Goal: Task Accomplishment & Management: Complete application form

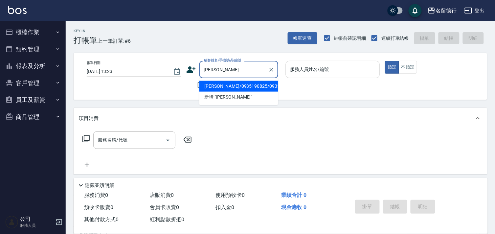
click at [217, 83] on li "[PERSON_NAME]/0935190825/0935190825" at bounding box center [238, 86] width 79 height 11
type input "[PERSON_NAME]/0935190825/0935190825"
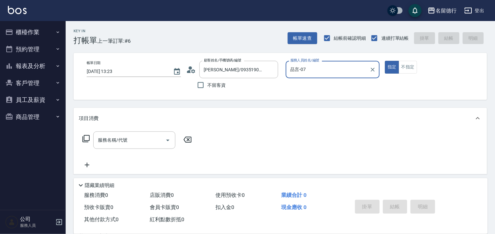
type input "品言-070"
click at [373, 70] on icon "Clear" at bounding box center [373, 70] width 4 height 4
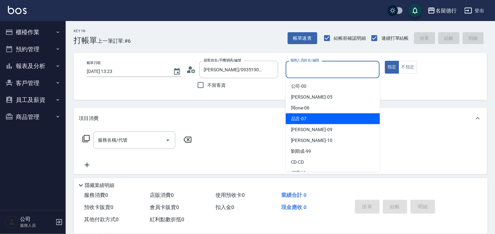
click at [310, 114] on div "品言 -07" at bounding box center [333, 118] width 94 height 11
type input "品言-07"
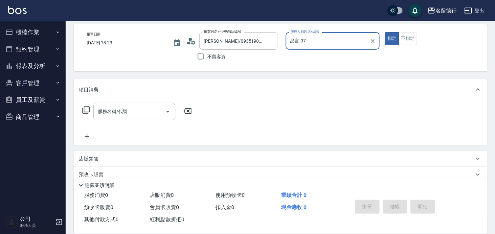
scroll to position [88, 0]
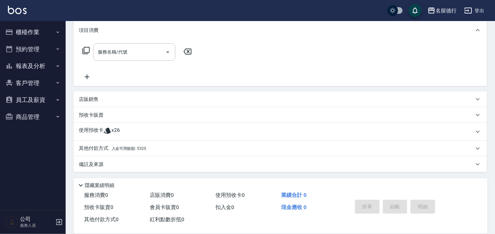
click at [94, 100] on p "店販銷售" at bounding box center [89, 99] width 20 height 7
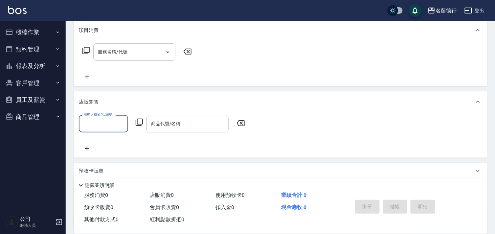
scroll to position [0, 0]
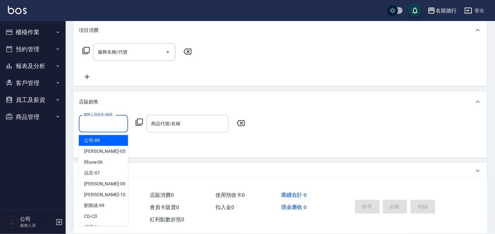
click at [110, 123] on input "服務人員姓名/編號" at bounding box center [103, 123] width 43 height 11
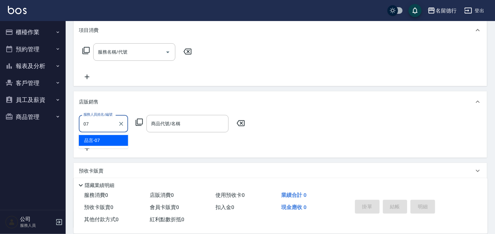
click at [111, 142] on div "品言 -07" at bounding box center [103, 140] width 49 height 11
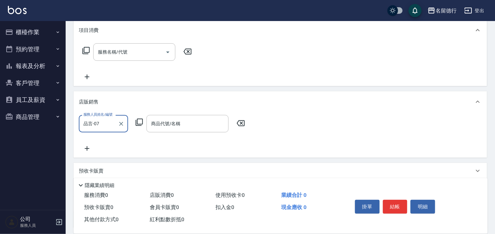
type input "品言-07"
click at [137, 123] on icon at bounding box center [139, 122] width 7 height 7
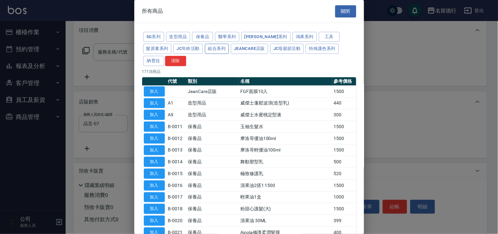
click at [205, 47] on button "組合系列" at bounding box center [217, 49] width 24 height 10
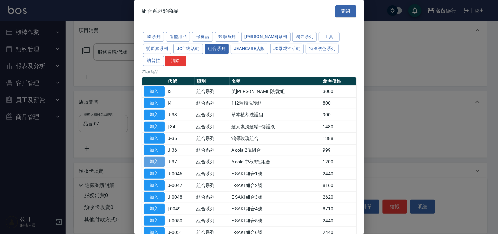
click at [159, 163] on button "加入" at bounding box center [154, 162] width 21 height 10
type input "Aicola 中秋3瓶組合"
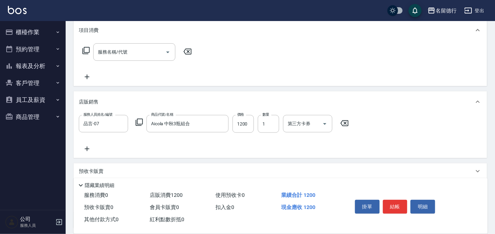
scroll to position [145, 0]
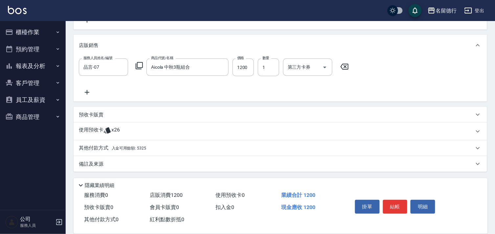
click at [106, 130] on icon at bounding box center [107, 130] width 7 height 6
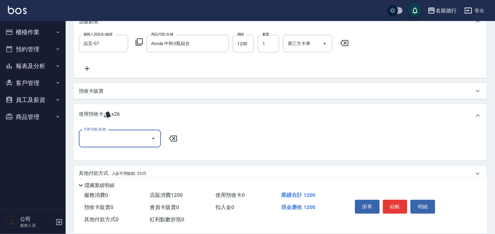
scroll to position [181, 0]
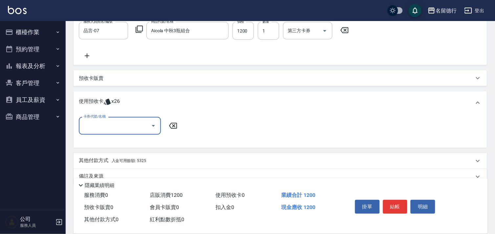
click at [122, 126] on input "卡券代號/名稱" at bounding box center [115, 125] width 66 height 11
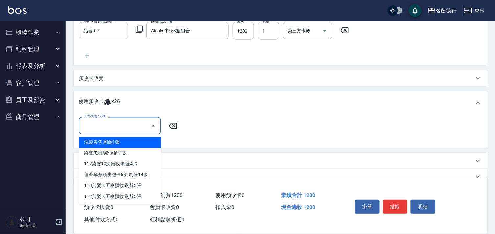
click at [132, 139] on div "洗髮券售 剩餘1張" at bounding box center [120, 142] width 82 height 11
type input "洗髮券售"
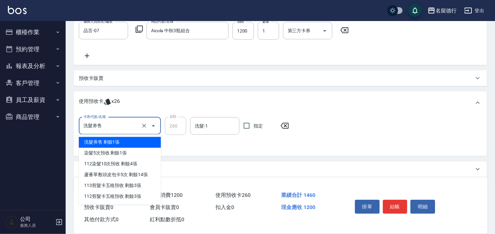
click at [120, 129] on input "洗髮券售" at bounding box center [111, 125] width 58 height 11
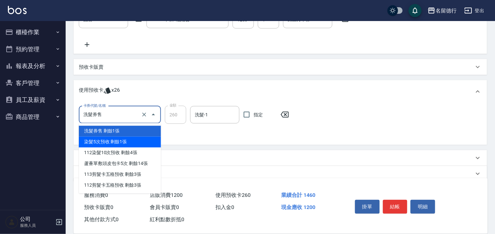
scroll to position [202, 0]
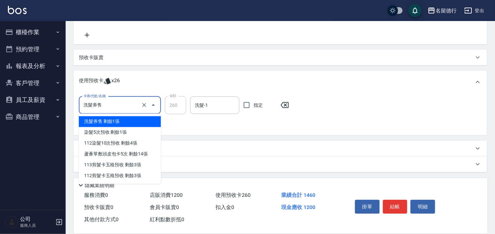
click at [284, 103] on icon at bounding box center [285, 105] width 8 height 6
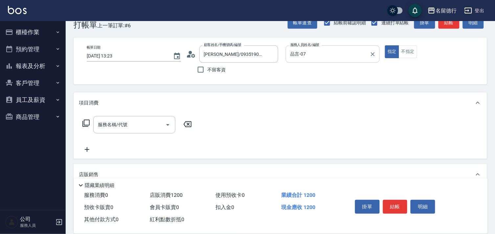
scroll to position [11, 0]
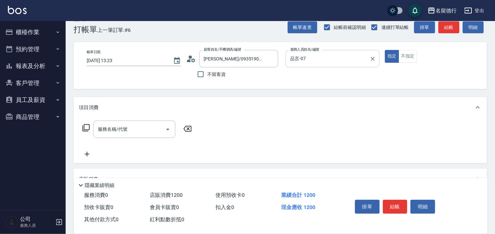
click at [114, 129] on div "服務名稱/代號 服務名稱/代號" at bounding box center [134, 129] width 82 height 17
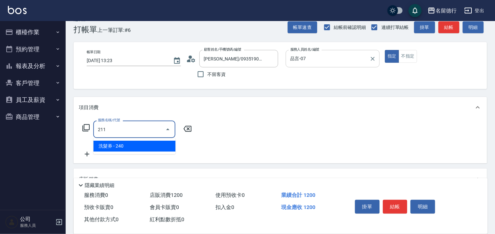
click at [129, 145] on span "洗髮券 - 240" at bounding box center [134, 146] width 82 height 11
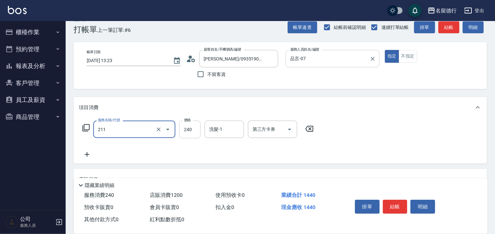
click at [187, 132] on input "240" at bounding box center [189, 130] width 21 height 18
type input "洗髮券(211)"
type input "300"
click at [225, 125] on input "洗髮-1" at bounding box center [225, 129] width 34 height 11
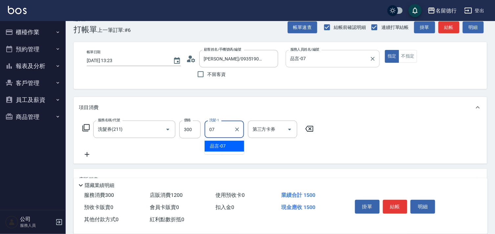
click at [222, 143] on span "品言 -07" at bounding box center [218, 146] width 16 height 7
type input "品言-07"
click at [255, 128] on div "第三方卡券 第三方卡券" at bounding box center [272, 129] width 49 height 17
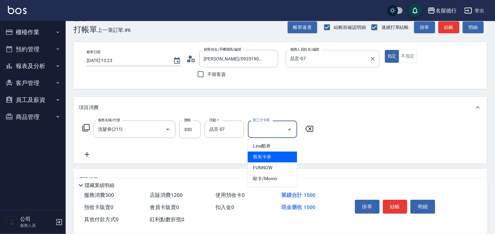
click at [268, 154] on span "舊有卡券" at bounding box center [272, 156] width 49 height 11
type input "舊有卡券"
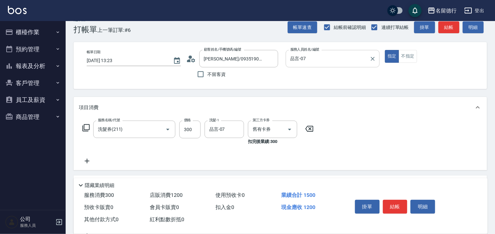
click at [216, 160] on div "服務名稱/代號 洗髮券(211) 服務名稱/代號 價格 300 價格 洗髮-1 品言-07 洗髮-1 第三方卡券 舊有卡券 第三方卡券 扣完後業績: 300" at bounding box center [198, 143] width 239 height 44
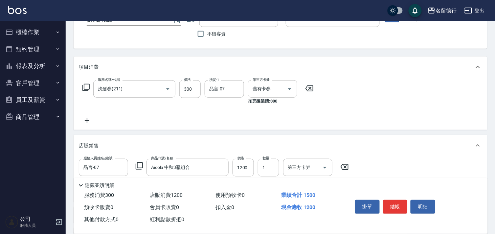
scroll to position [157, 0]
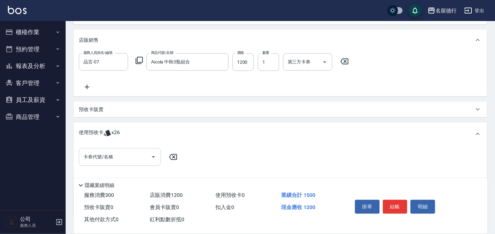
click at [96, 156] on input "卡券代號/名稱" at bounding box center [115, 156] width 66 height 11
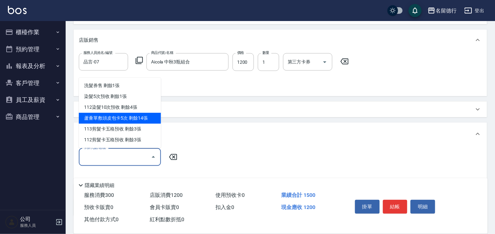
click at [106, 115] on div "蘆薈單敷頭皮包卡5次 剩餘14張" at bounding box center [120, 118] width 82 height 11
type input "蘆薈單敷頭皮包卡5次"
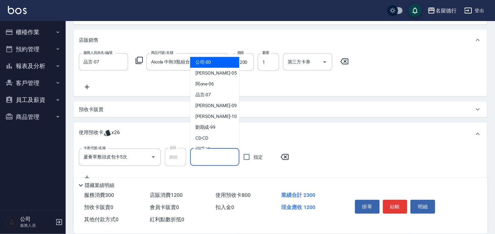
click at [209, 156] on input "頭皮-1" at bounding box center [214, 156] width 43 height 11
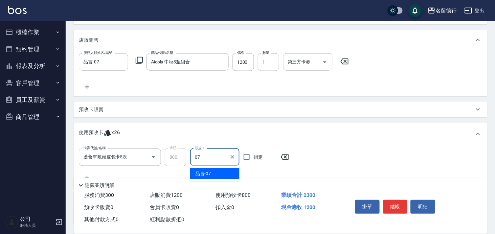
drag, startPoint x: 211, startPoint y: 170, endPoint x: 237, endPoint y: 164, distance: 27.1
click at [213, 171] on div "品言 -07" at bounding box center [214, 173] width 49 height 11
type input "品言-07"
click at [248, 156] on input "指定" at bounding box center [247, 157] width 14 height 14
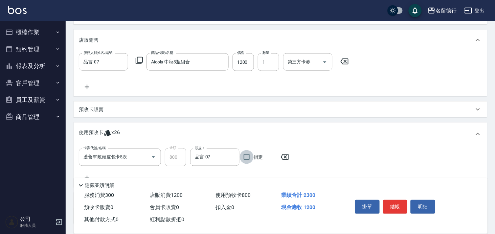
checkbox input "true"
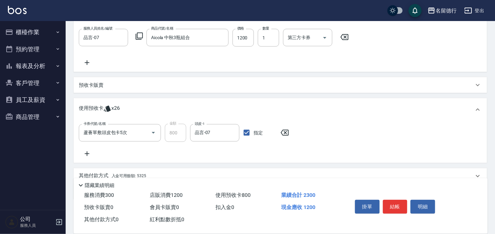
scroll to position [193, 0]
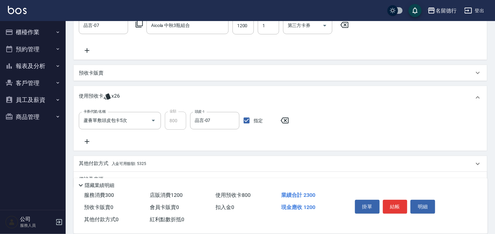
click at [85, 139] on icon at bounding box center [87, 142] width 16 height 8
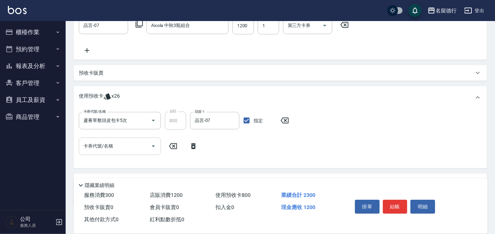
click at [101, 144] on input "卡券代號/名稱" at bounding box center [115, 146] width 66 height 11
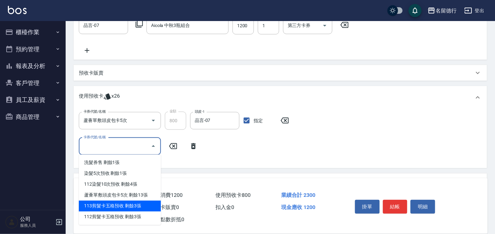
click at [126, 209] on div "113剪髮卡五格預收 剩餘3張" at bounding box center [120, 206] width 82 height 11
type input "113剪髮卡五格預收"
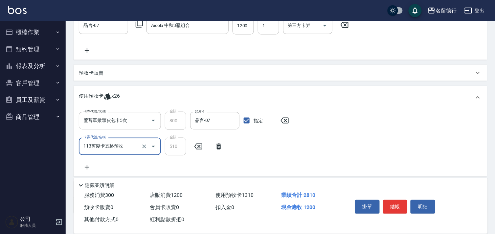
scroll to position [230, 0]
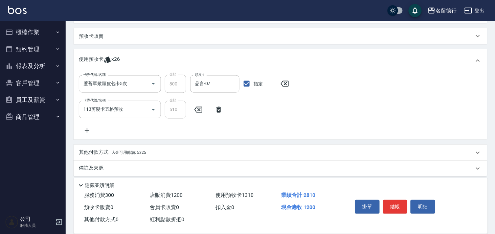
click at [87, 132] on icon at bounding box center [87, 130] width 5 height 5
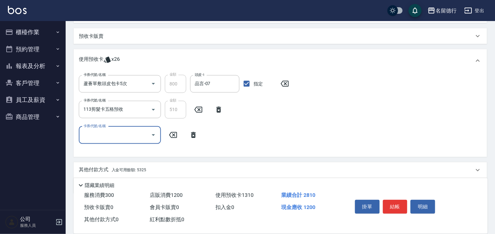
click at [98, 130] on input "卡券代號/名稱" at bounding box center [115, 134] width 66 height 11
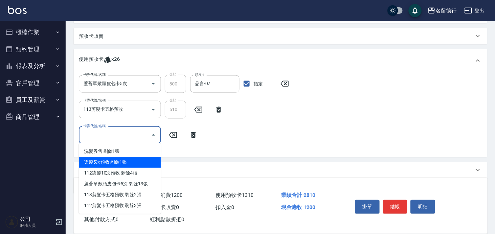
click at [111, 164] on div "染髮5次預收 剩餘1張" at bounding box center [120, 162] width 82 height 11
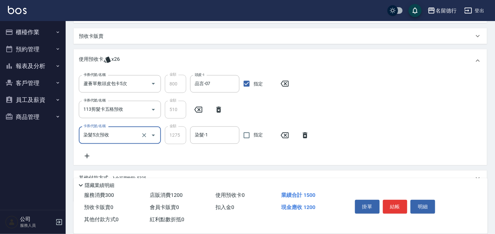
click at [113, 136] on input "染髮5次預收" at bounding box center [111, 134] width 58 height 11
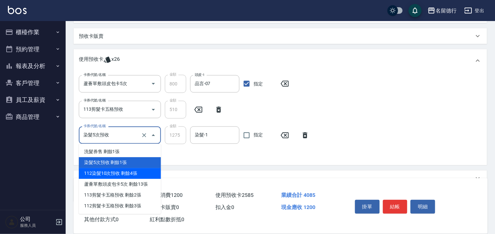
click at [114, 171] on div "112染髮10次預收 剩餘4張" at bounding box center [120, 173] width 82 height 11
type input "112染髮10次預收"
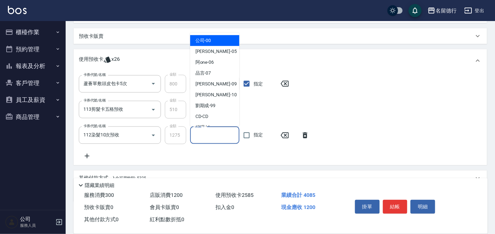
click at [197, 131] on div "染髮-1 染髮-1" at bounding box center [214, 134] width 49 height 17
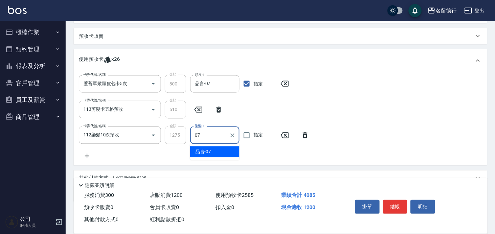
click at [210, 147] on div "品言 -07" at bounding box center [214, 151] width 49 height 11
type input "品言-07"
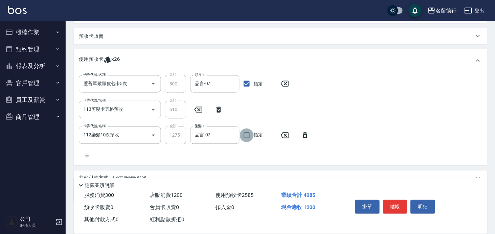
click at [246, 137] on input "指定" at bounding box center [247, 135] width 14 height 14
checkbox input "true"
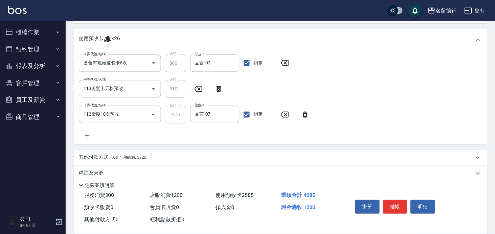
scroll to position [260, 0]
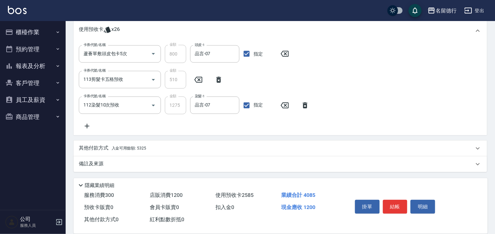
click at [111, 150] on p "其他付款方式 入金可用餘額: 5325" at bounding box center [112, 148] width 67 height 7
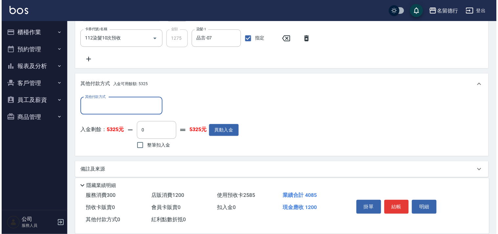
scroll to position [330, 0]
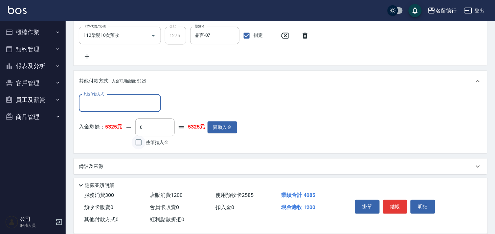
click at [140, 144] on input "整筆扣入金" at bounding box center [139, 142] width 14 height 14
checkbox input "true"
type input "1200"
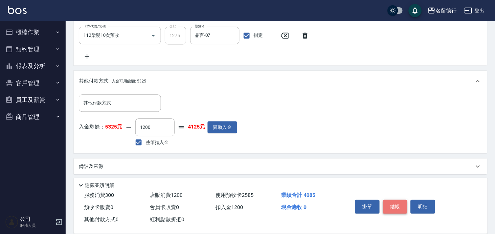
click at [394, 205] on button "結帳" at bounding box center [395, 207] width 25 height 14
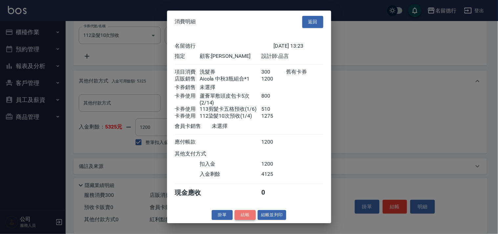
click at [247, 218] on button "結帳" at bounding box center [245, 215] width 21 height 10
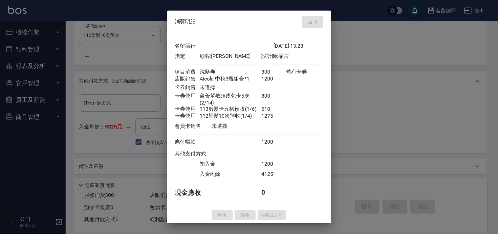
type input "[DATE] 14:43"
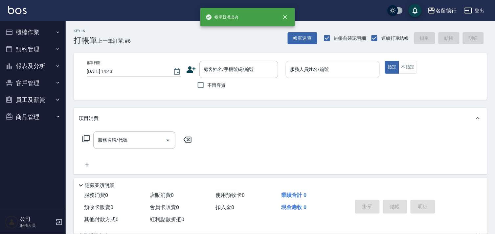
scroll to position [0, 0]
click at [197, 84] on input "不留客資" at bounding box center [201, 85] width 14 height 14
checkbox input "true"
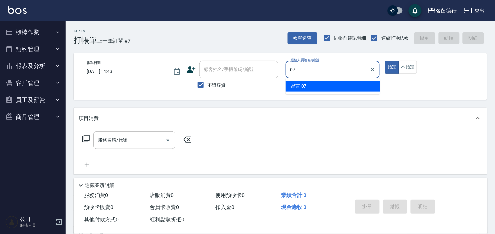
click at [301, 85] on span "品言 -07" at bounding box center [299, 86] width 16 height 7
type input "品言-07"
click at [116, 139] on div "服務名稱/代號 服務名稱/代號" at bounding box center [134, 139] width 82 height 17
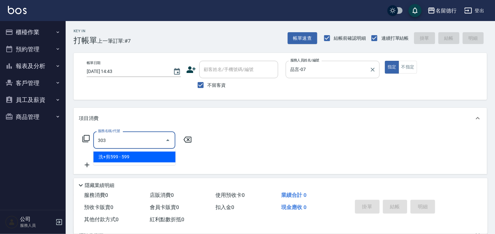
click at [140, 159] on span "洗+剪599 - 599" at bounding box center [134, 156] width 82 height 11
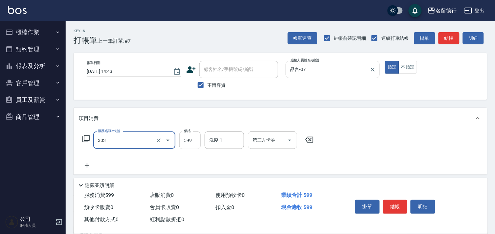
type input "洗+剪599(303)"
click at [191, 144] on input "599" at bounding box center [189, 140] width 21 height 18
type input "900"
click at [240, 138] on input "洗髮-1" at bounding box center [225, 139] width 34 height 11
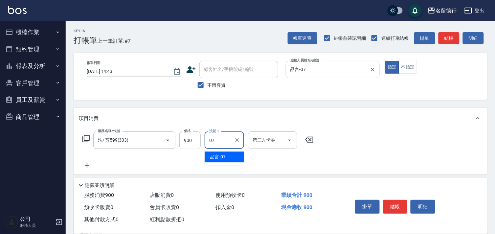
click at [236, 155] on div "品言 -07" at bounding box center [224, 156] width 39 height 11
type input "品言-07"
click at [295, 162] on div "服務名稱/代號 洗+剪599(303) 服務名稱/代號 價格 900 價格 洗髮-1 品言-07 洗髮-1 第三方卡券 第三方卡券" at bounding box center [198, 150] width 239 height 38
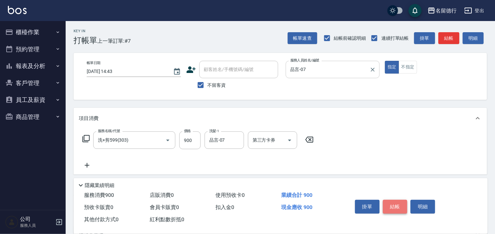
click at [396, 201] on button "結帳" at bounding box center [395, 207] width 25 height 14
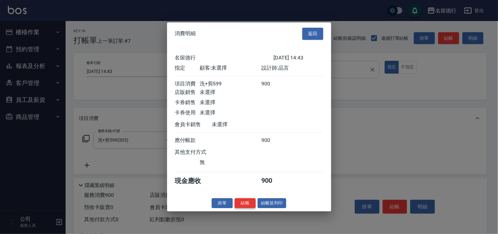
click at [244, 204] on button "結帳" at bounding box center [245, 203] width 21 height 10
